Goal: Information Seeking & Learning: Learn about a topic

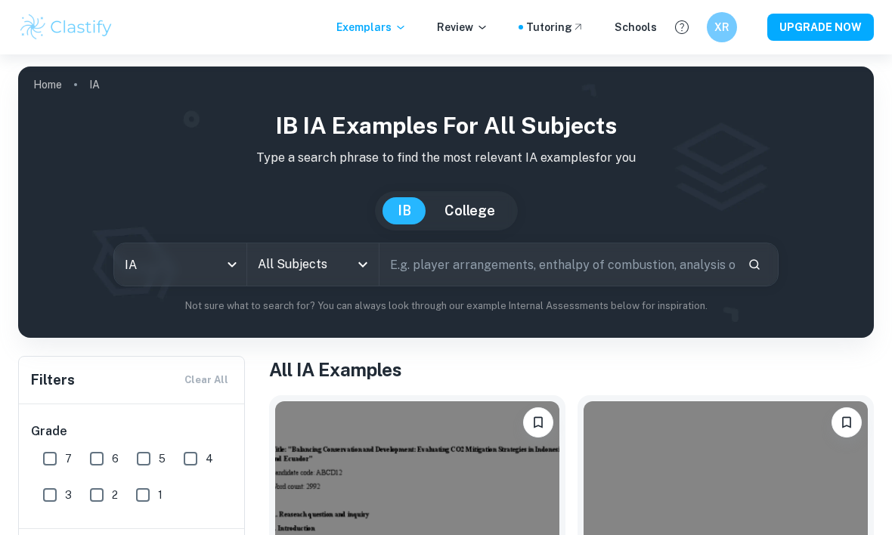
click at [475, 269] on input "text" at bounding box center [558, 265] width 356 height 42
type input "o"
type input "physics"
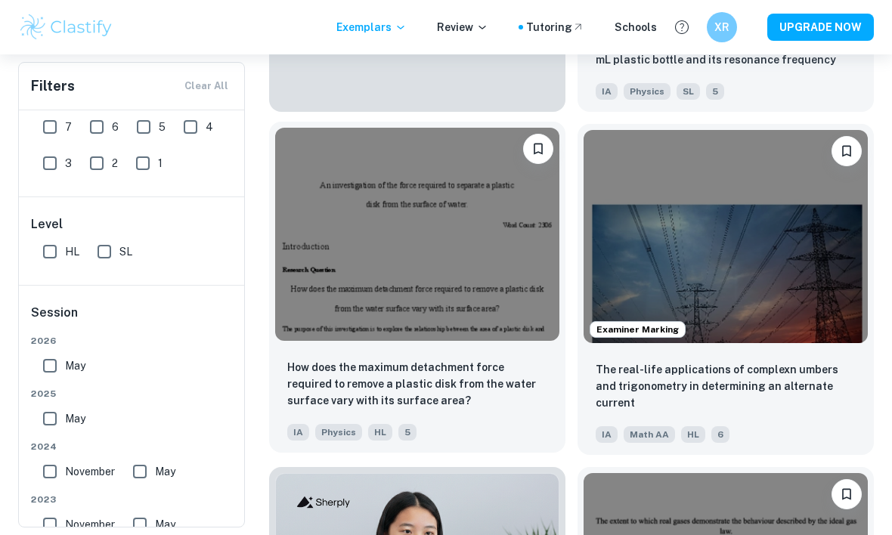
scroll to position [958, 0]
click at [498, 271] on img at bounding box center [417, 235] width 284 height 213
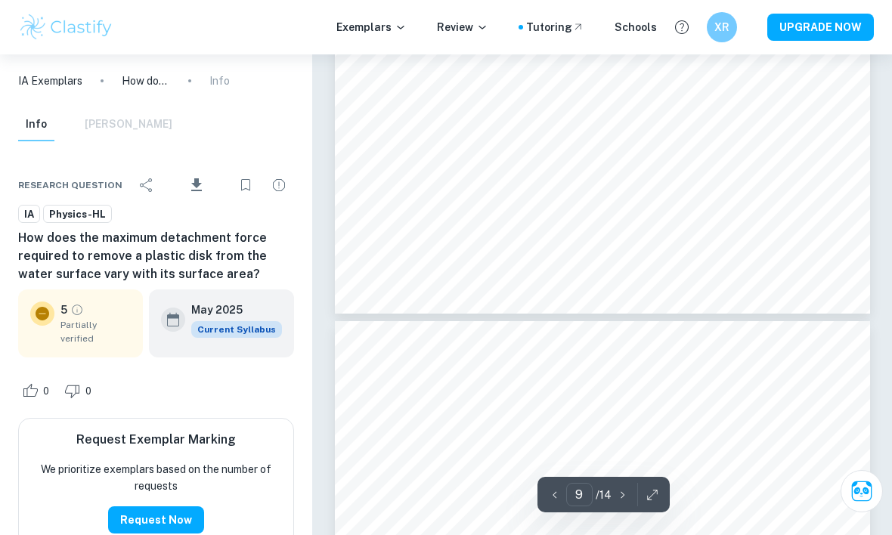
scroll to position [6852, 0]
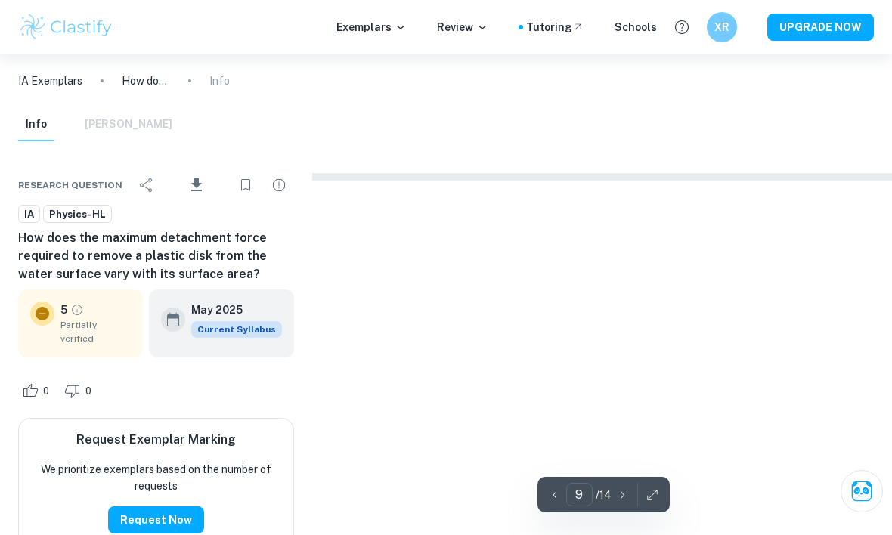
type input "2"
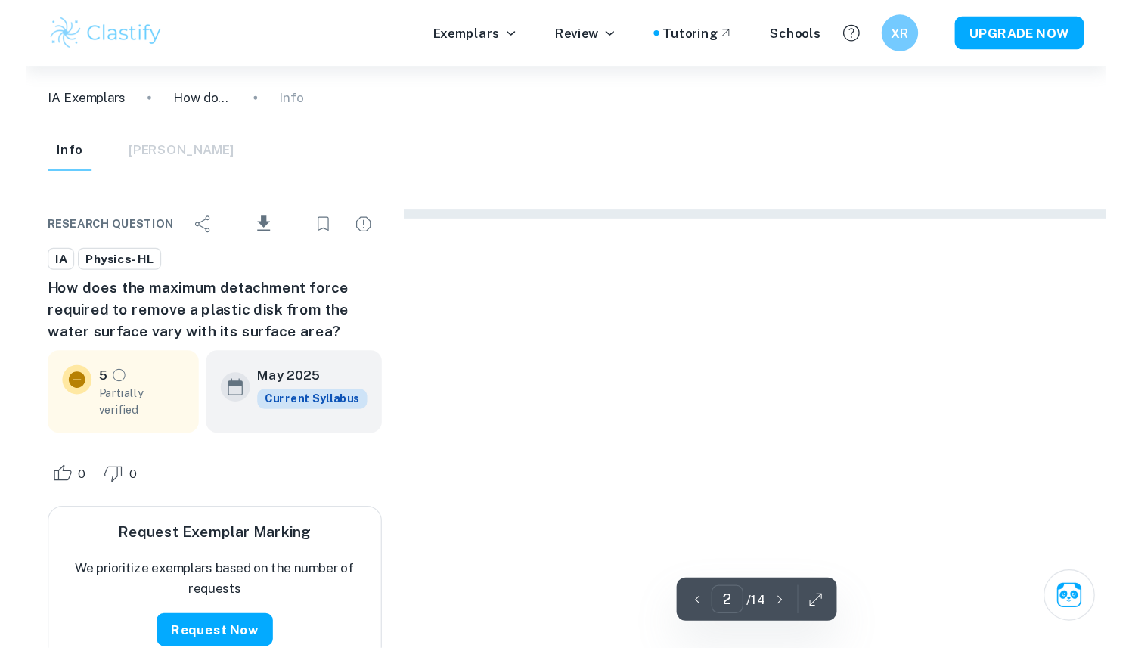
scroll to position [1386, 0]
